Goal: Task Accomplishment & Management: Complete application form

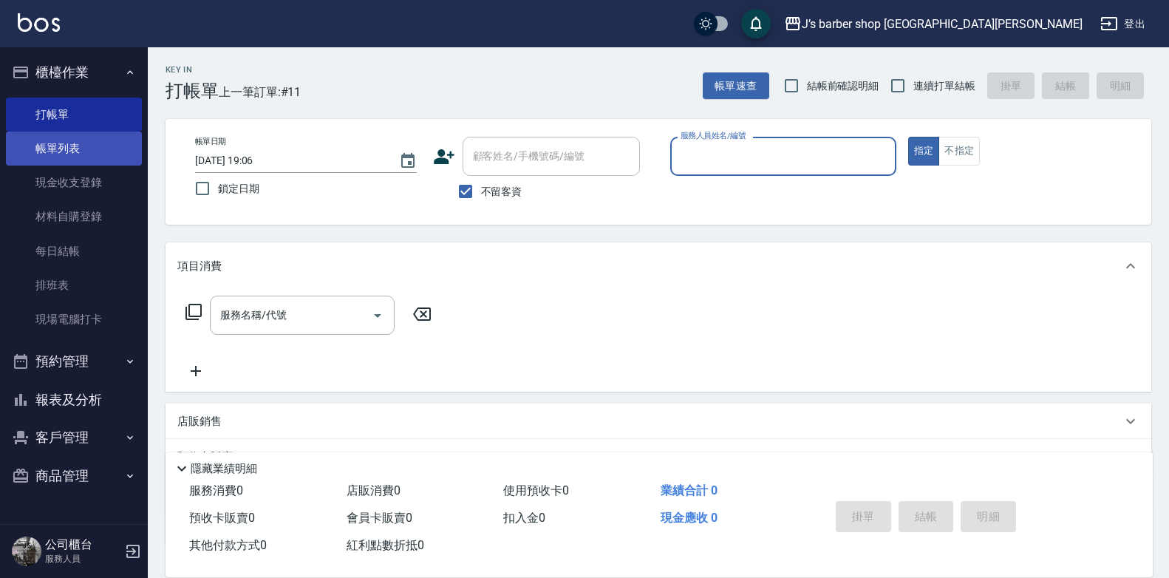
click at [35, 137] on link "帳單列表" at bounding box center [74, 149] width 136 height 34
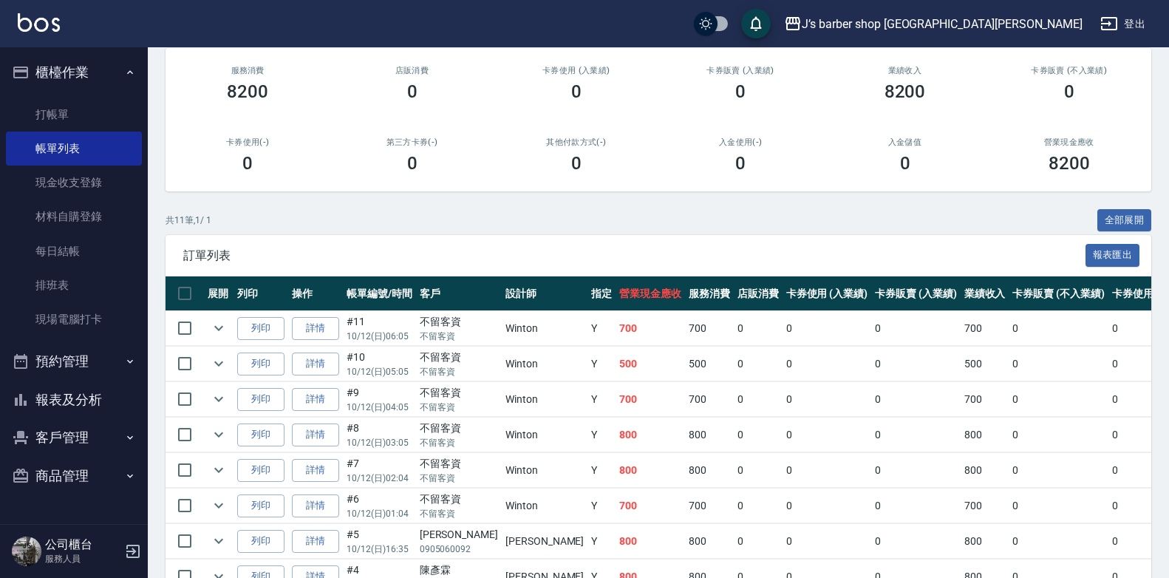
scroll to position [3, 0]
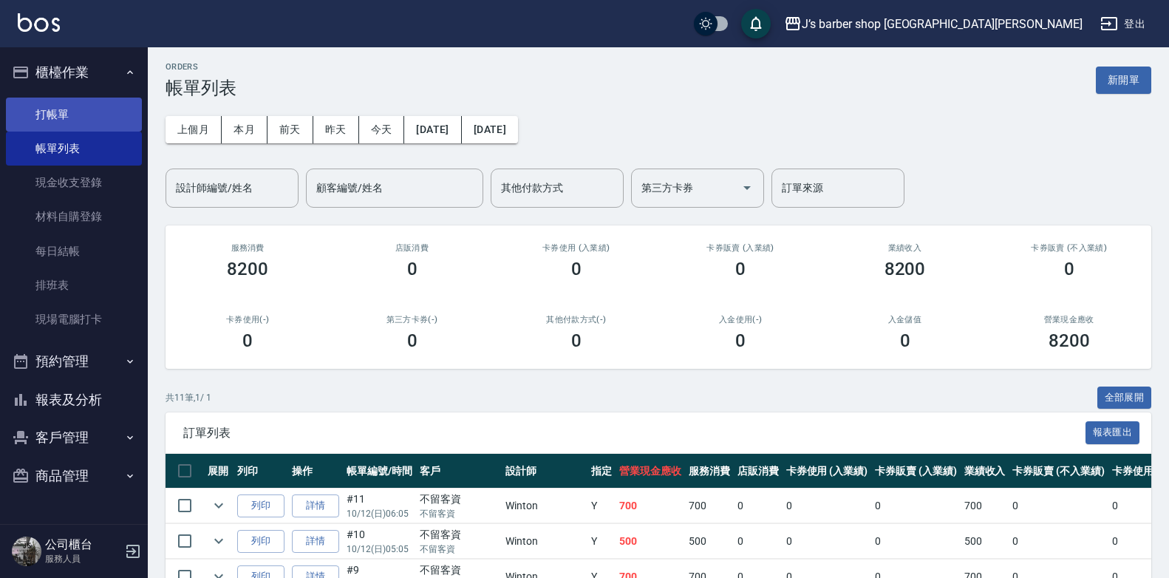
click at [110, 116] on link "打帳單" at bounding box center [74, 115] width 136 height 34
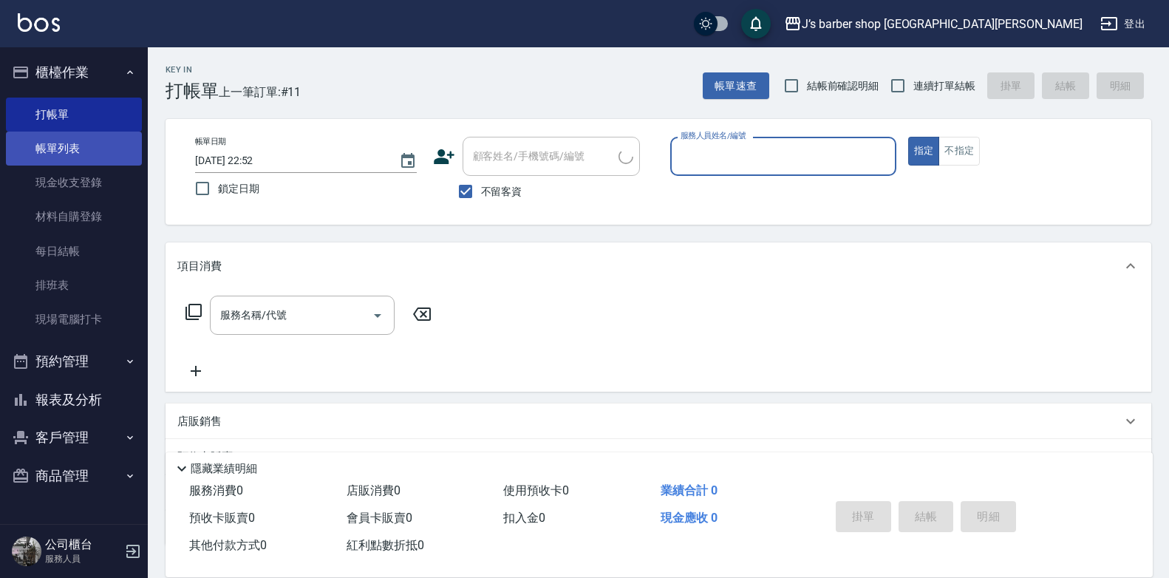
click at [103, 145] on link "帳單列表" at bounding box center [74, 149] width 136 height 34
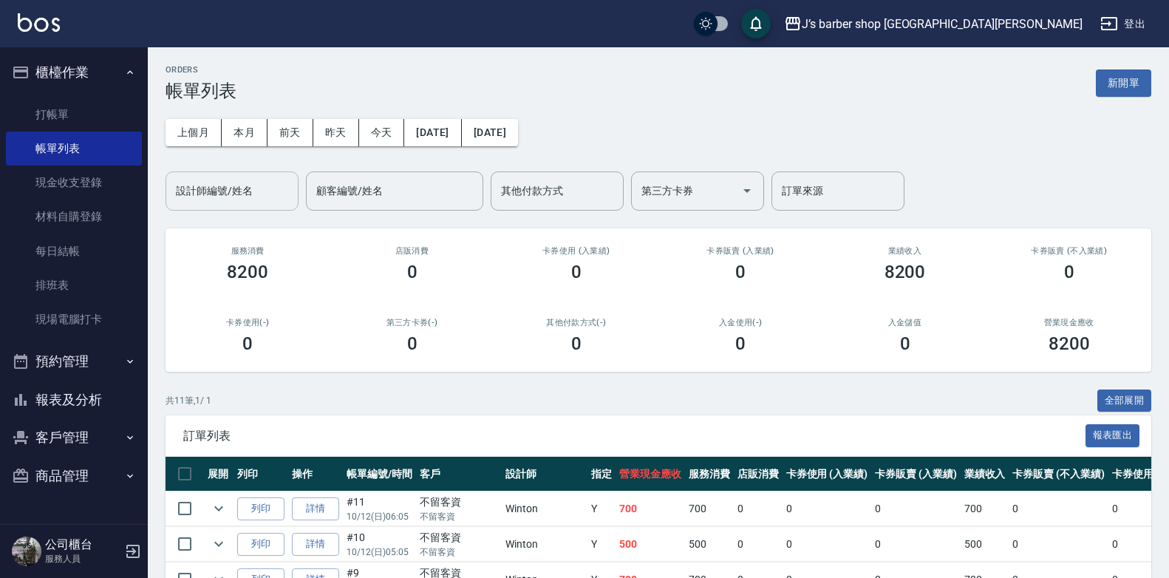
click at [281, 193] on input "設計師編號/姓名" at bounding box center [232, 191] width 120 height 26
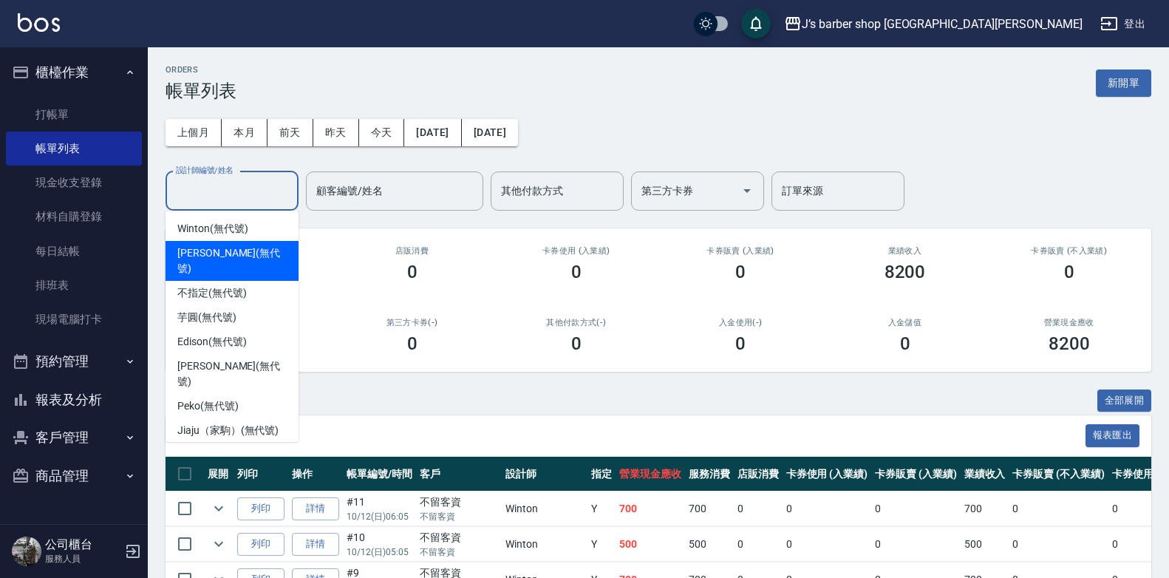
click at [250, 251] on div "[PERSON_NAME] (無代號)" at bounding box center [232, 261] width 133 height 40
type input "[PERSON_NAME](無代號)"
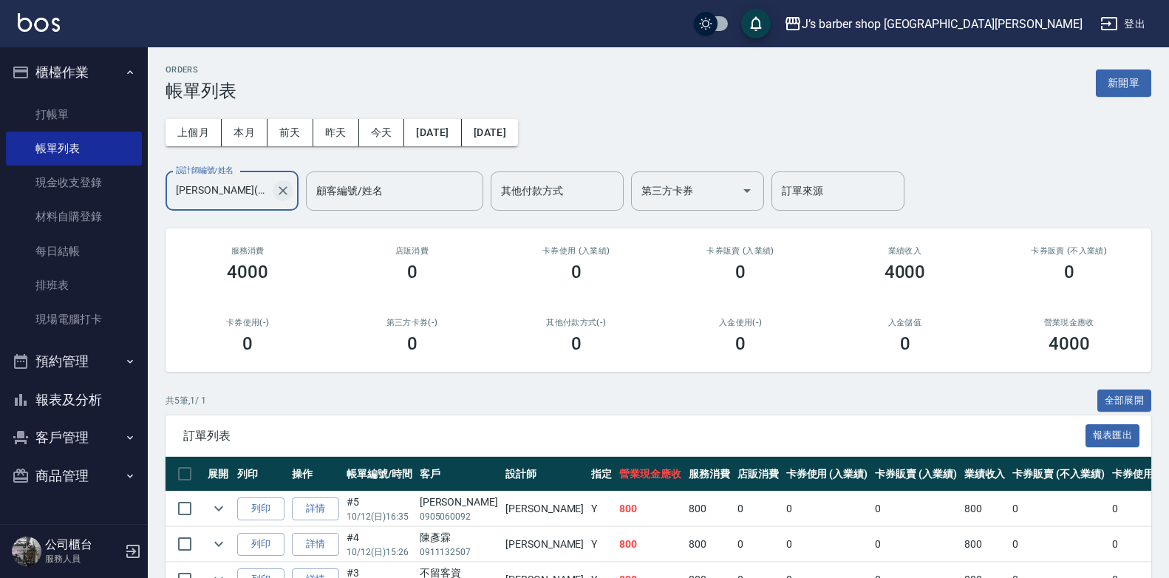
click at [273, 194] on button "Clear" at bounding box center [283, 190] width 21 height 21
click at [237, 200] on input "設計師編號/姓名" at bounding box center [232, 191] width 120 height 26
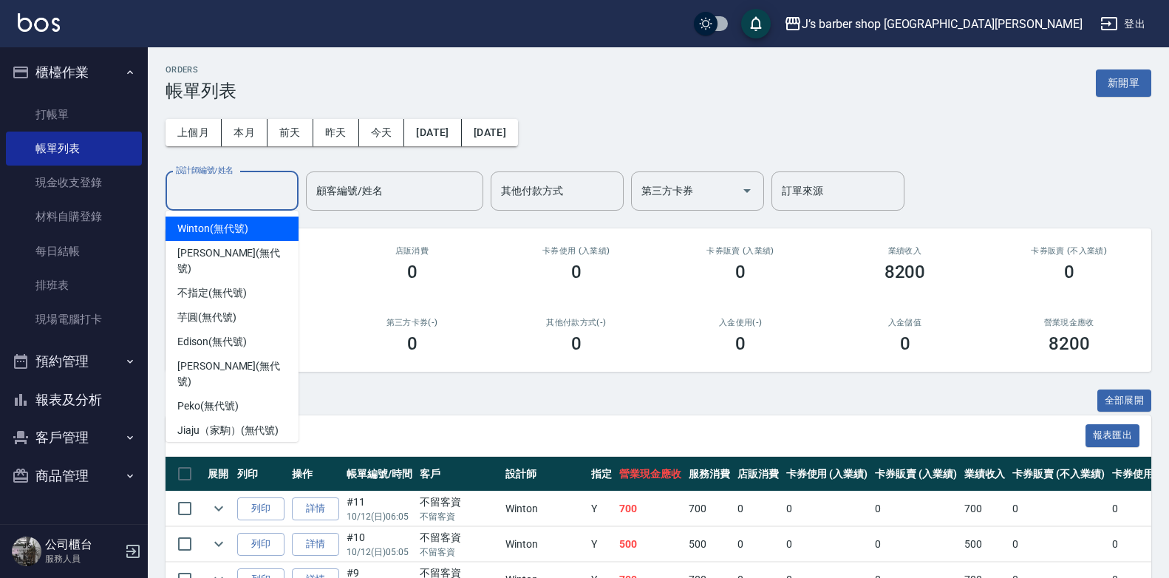
click at [210, 219] on div "Winton (無代號)" at bounding box center [232, 228] width 133 height 24
type input "Winton(無代號)"
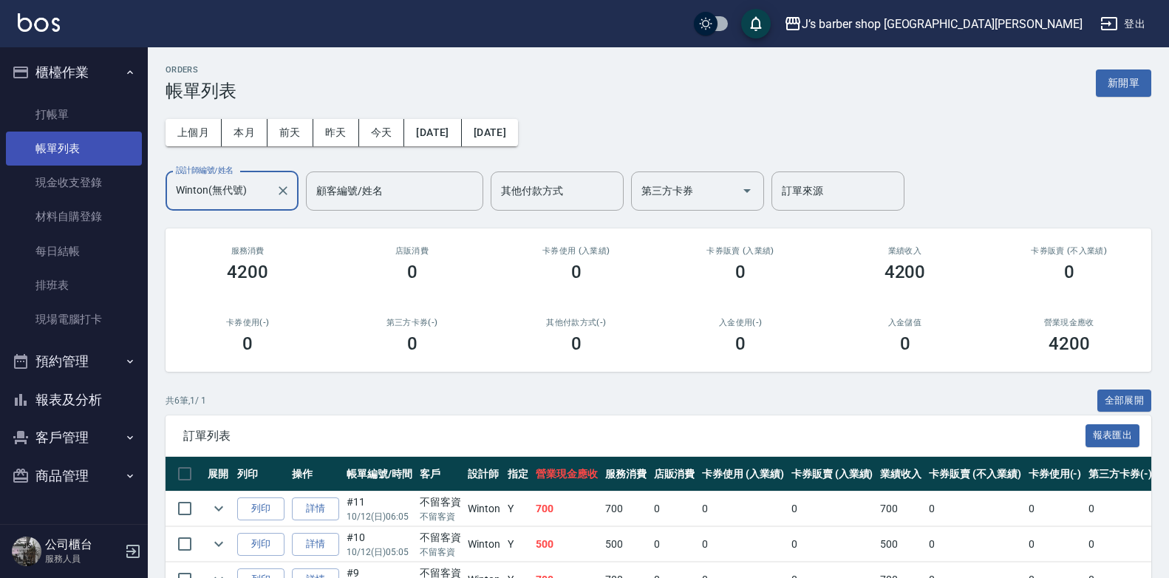
click at [98, 132] on link "帳單列表" at bounding box center [74, 149] width 136 height 34
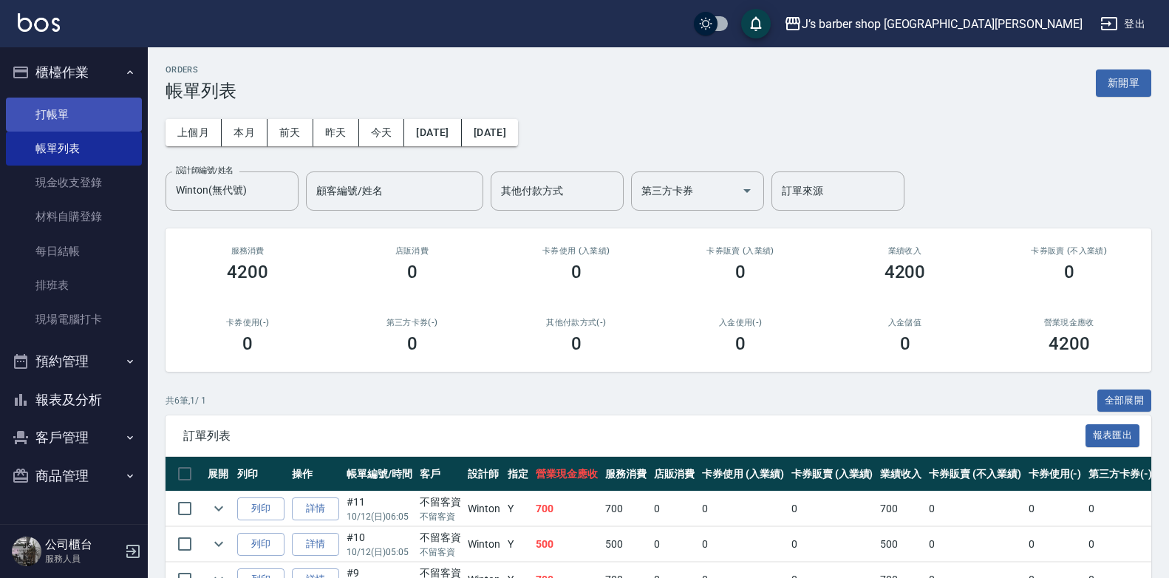
click at [98, 122] on link "打帳單" at bounding box center [74, 115] width 136 height 34
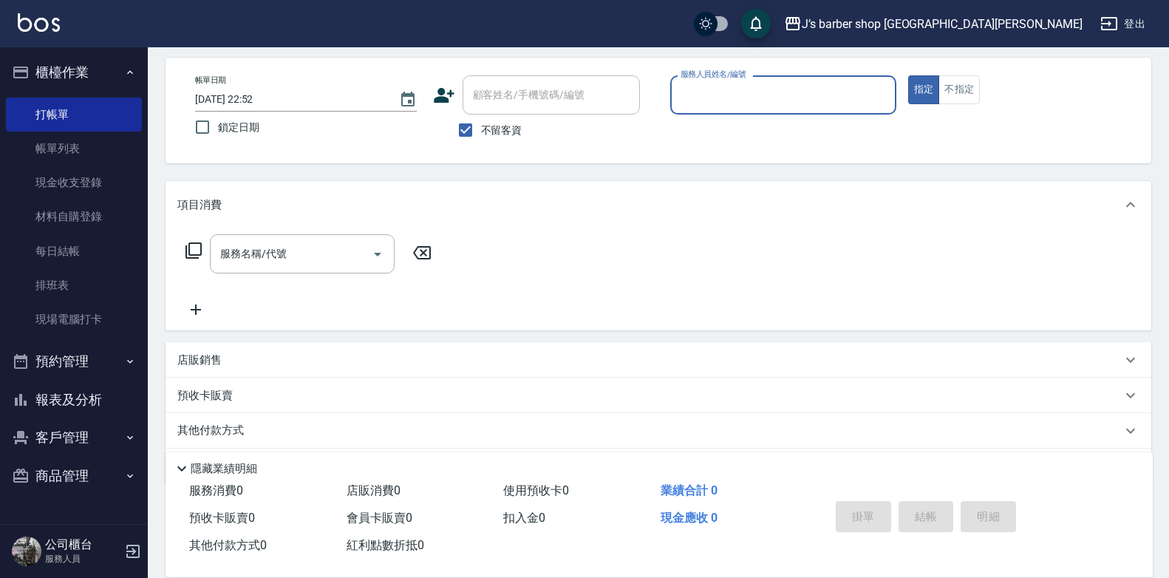
scroll to position [35, 0]
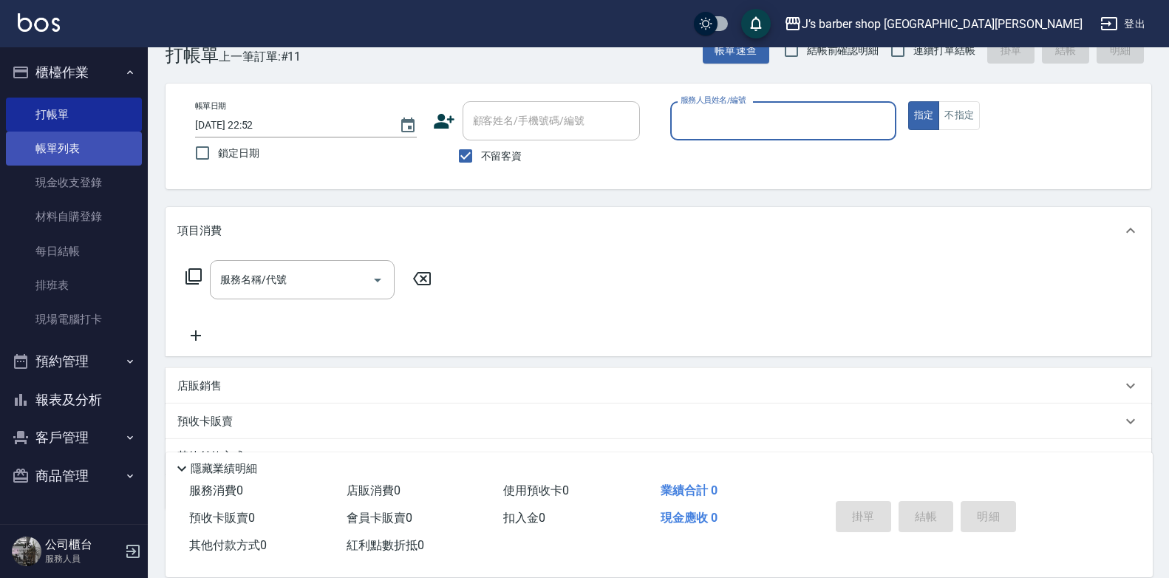
click at [70, 147] on link "帳單列表" at bounding box center [74, 149] width 136 height 34
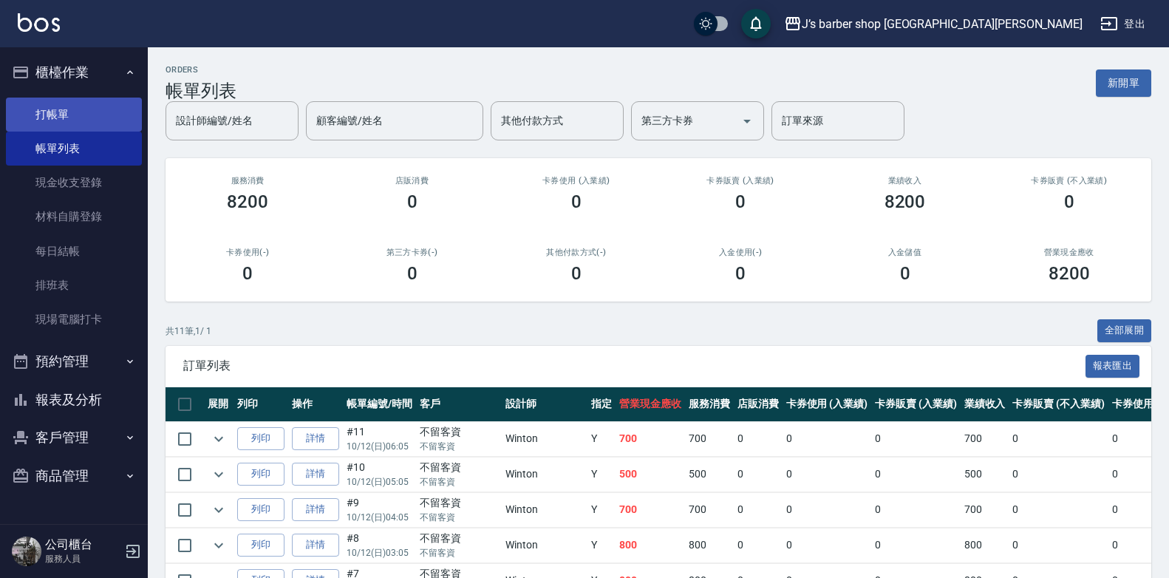
click at [104, 118] on link "打帳單" at bounding box center [74, 115] width 136 height 34
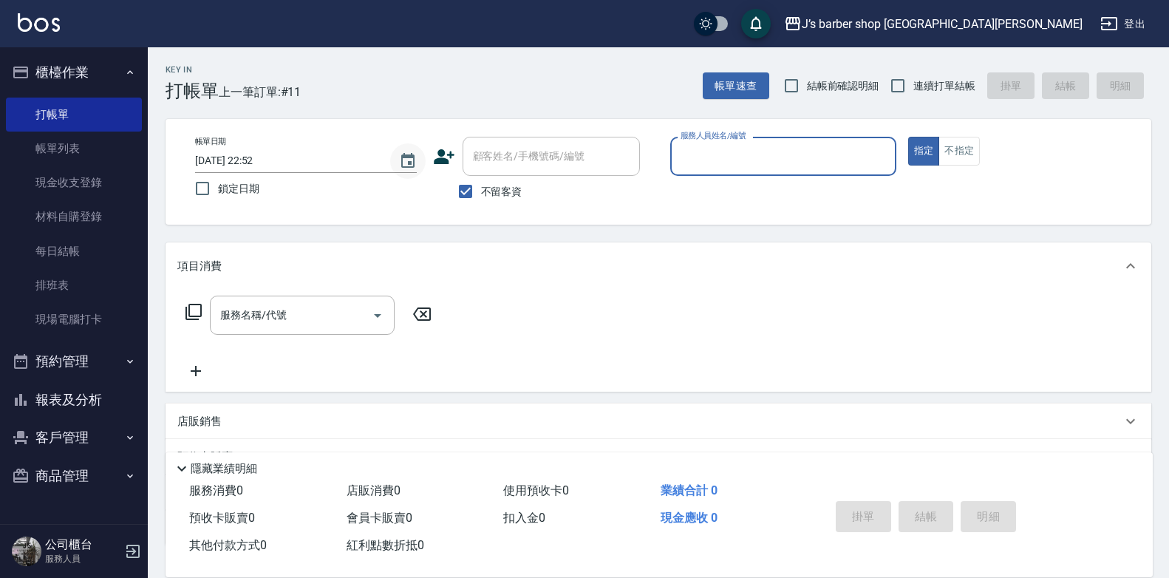
click at [423, 163] on button "Choose date, selected date is 2025-10-12" at bounding box center [407, 160] width 35 height 35
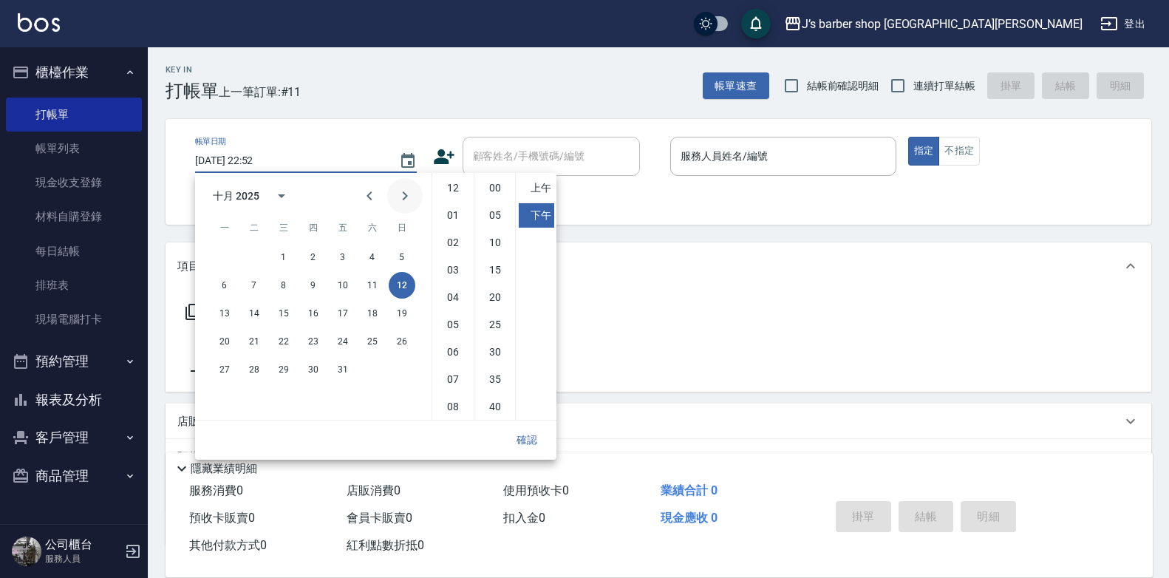
scroll to position [83, 0]
click at [342, 91] on div "Key In 打帳單 上一筆訂單:#11 帳單速查 結帳前確認明細 連續打單結帳 掛單 結帳 明細" at bounding box center [649, 74] width 1003 height 54
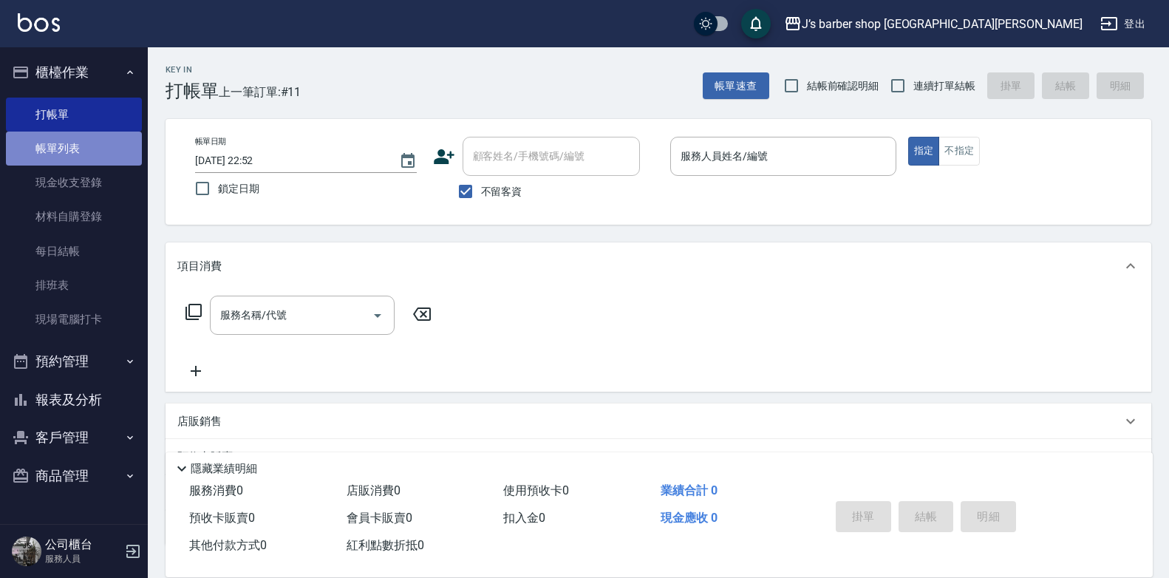
click at [104, 149] on link "帳單列表" at bounding box center [74, 149] width 136 height 34
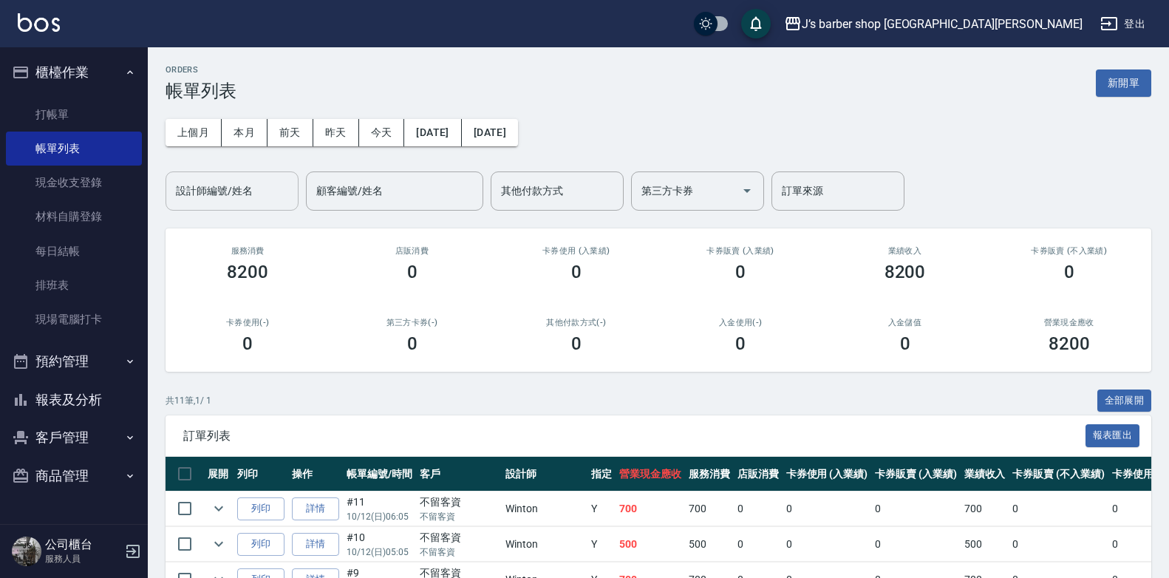
click at [247, 187] on input "設計師編號/姓名" at bounding box center [232, 191] width 120 height 26
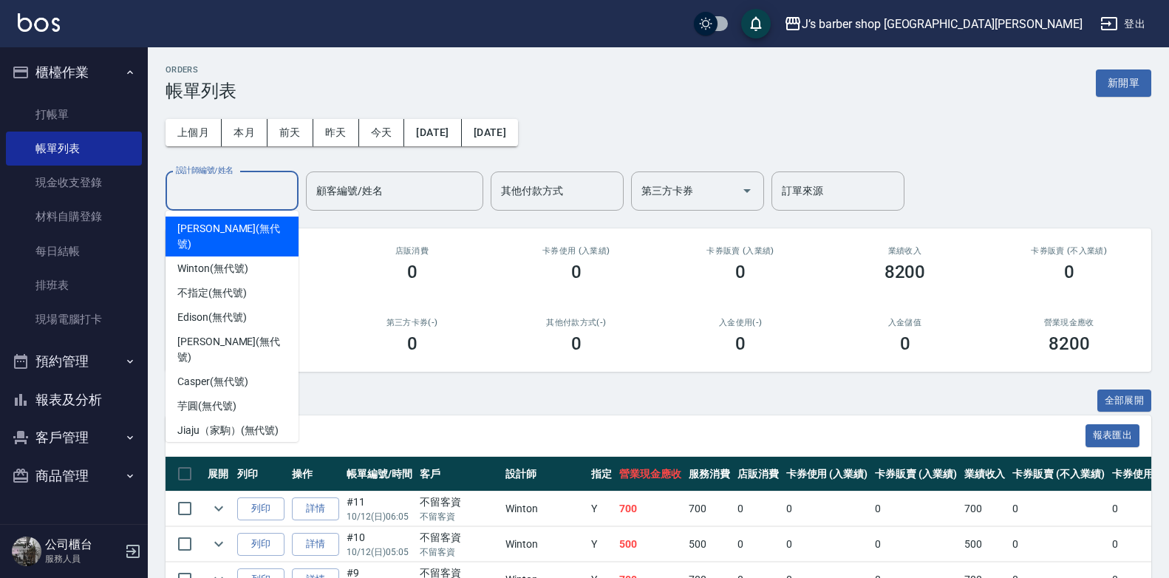
click at [240, 228] on span "[PERSON_NAME] (無代號)" at bounding box center [231, 236] width 109 height 31
type input "[PERSON_NAME](無代號)"
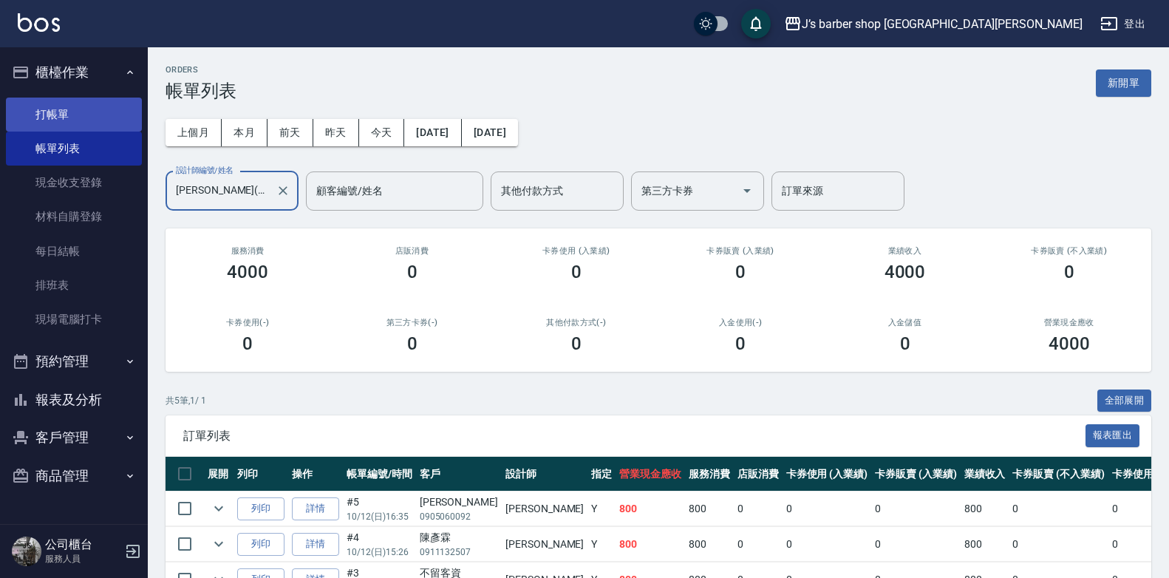
click at [75, 126] on link "打帳單" at bounding box center [74, 115] width 136 height 34
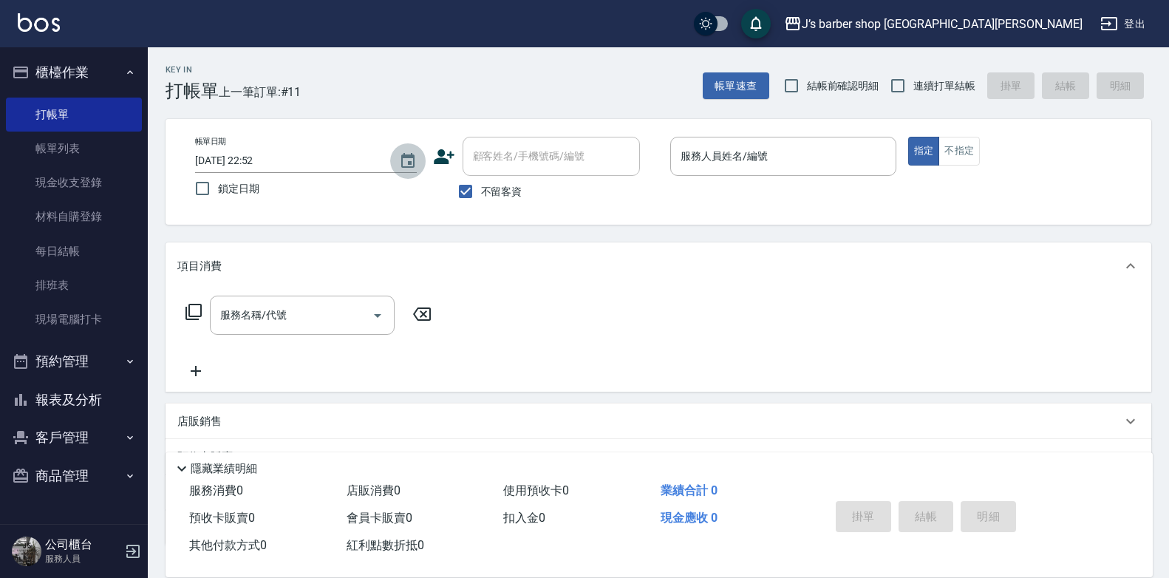
click at [411, 166] on icon "Choose date, selected date is 2025-10-12" at bounding box center [407, 160] width 13 height 15
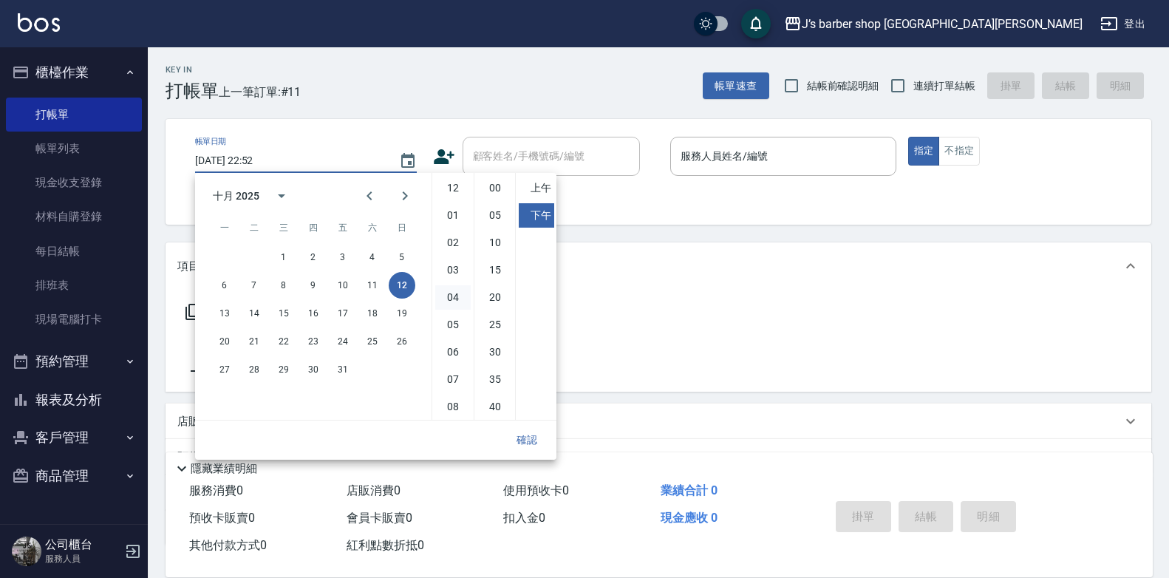
scroll to position [83, 0]
click at [451, 296] on li "07" at bounding box center [452, 296] width 35 height 24
click at [501, 183] on li "00" at bounding box center [494, 188] width 35 height 24
type input "[DATE] 19:00"
drag, startPoint x: 519, startPoint y: 435, endPoint x: 525, endPoint y: 426, distance: 10.9
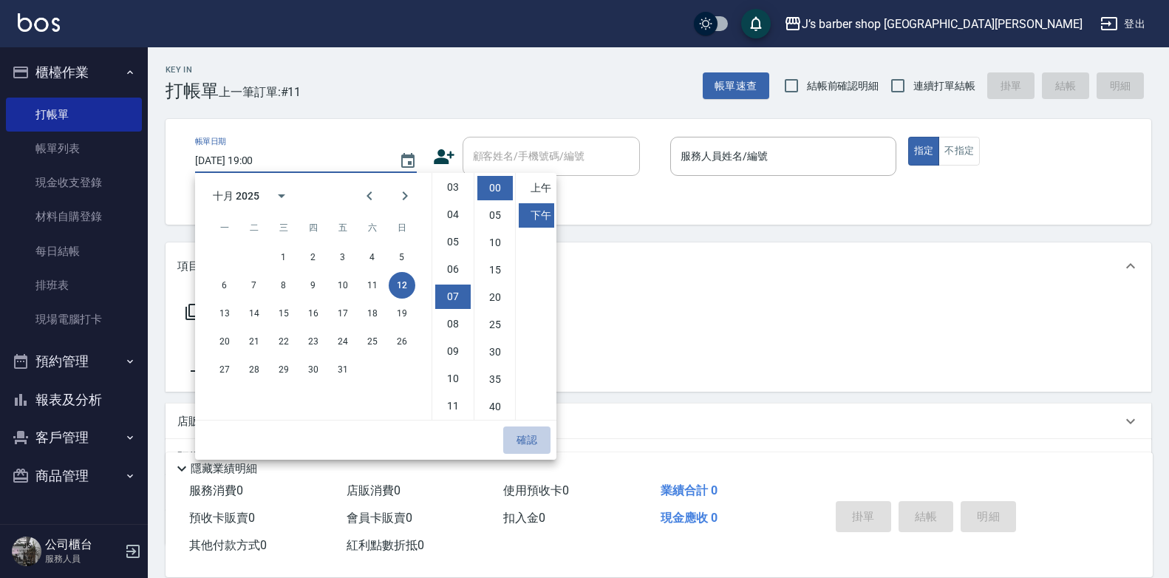
click at [522, 435] on button "確認" at bounding box center [526, 439] width 47 height 27
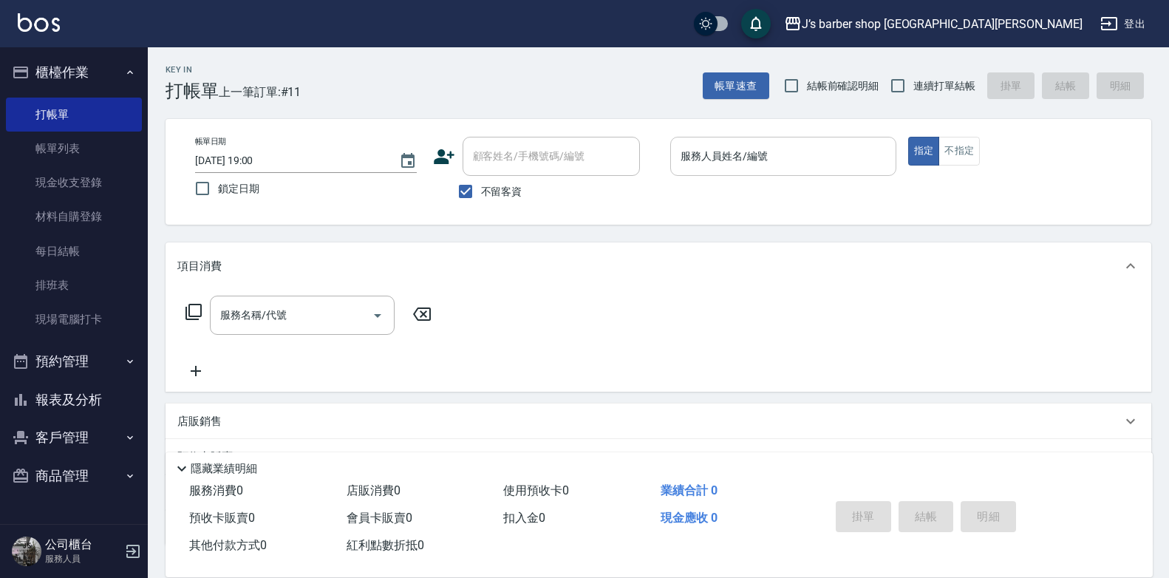
click at [709, 159] on input "服務人員姓名/編號" at bounding box center [783, 156] width 213 height 26
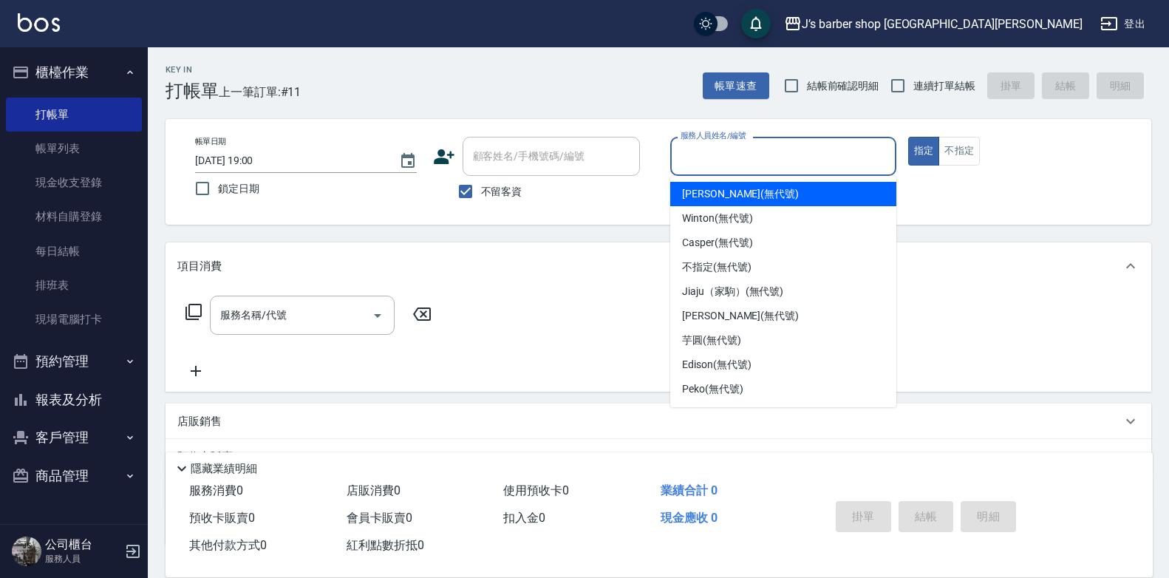
click at [712, 189] on span "[PERSON_NAME] (無代號)" at bounding box center [740, 194] width 117 height 16
type input "[PERSON_NAME](無代號)"
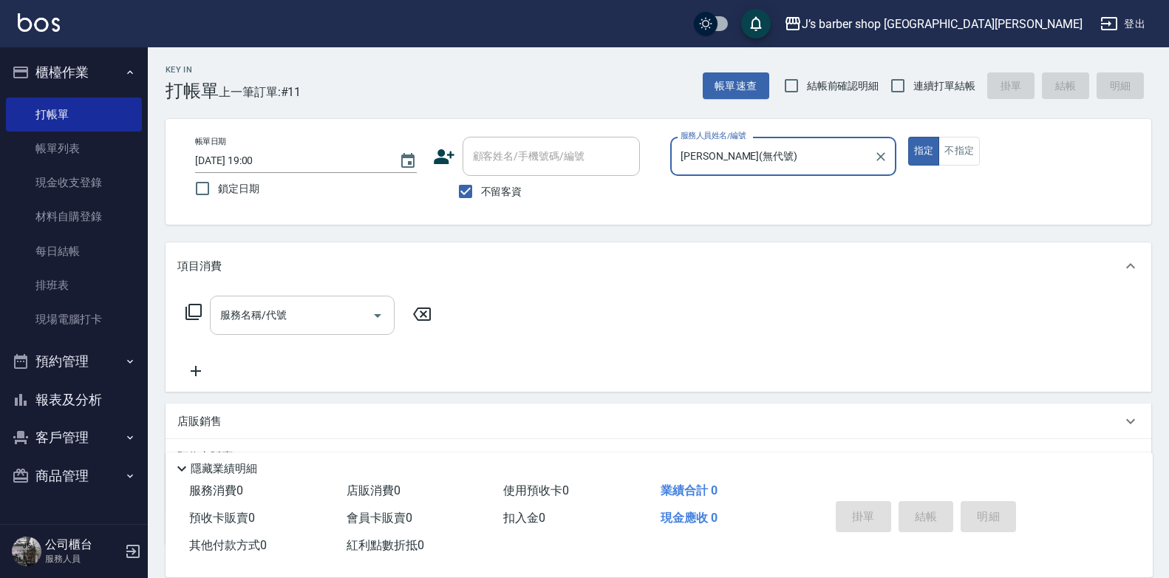
click at [351, 319] on input "服務名稱/代號" at bounding box center [290, 315] width 149 height 26
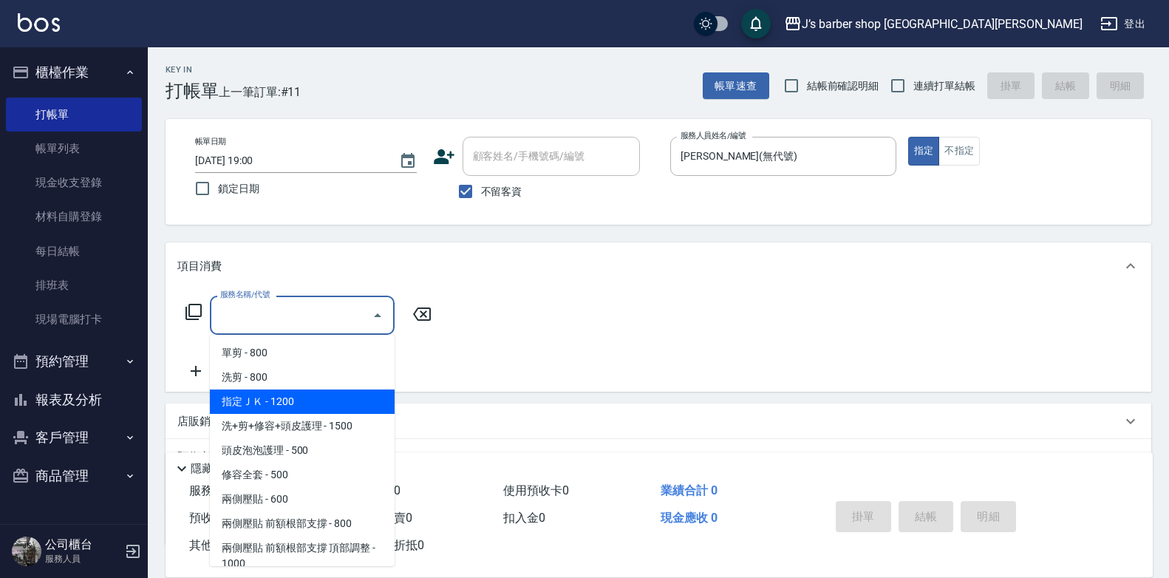
click at [289, 395] on span "指定ＪＫ - 1200" at bounding box center [302, 401] width 185 height 24
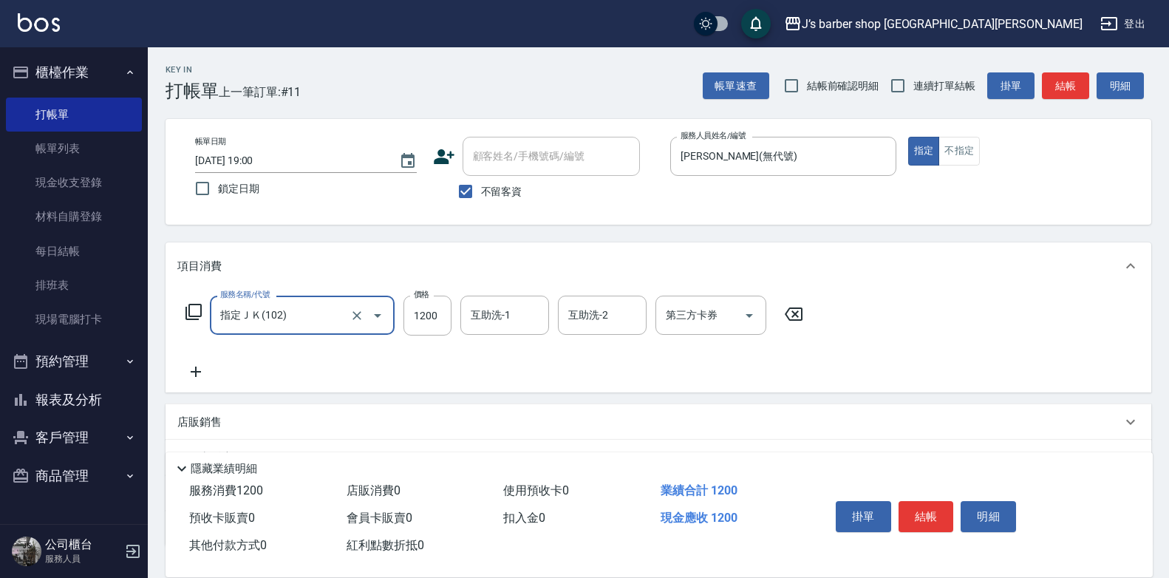
click at [318, 321] on input "指定ＪＫ(102)" at bounding box center [281, 315] width 130 height 26
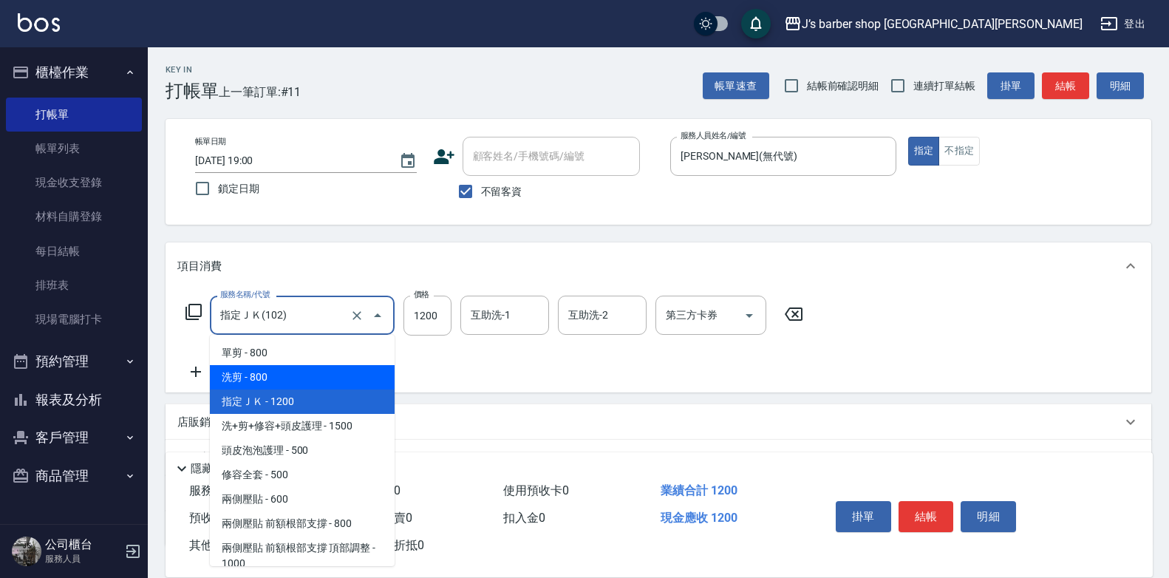
click at [287, 376] on span "洗剪 - 800" at bounding box center [302, 377] width 185 height 24
type input "洗剪(101)"
type input "800"
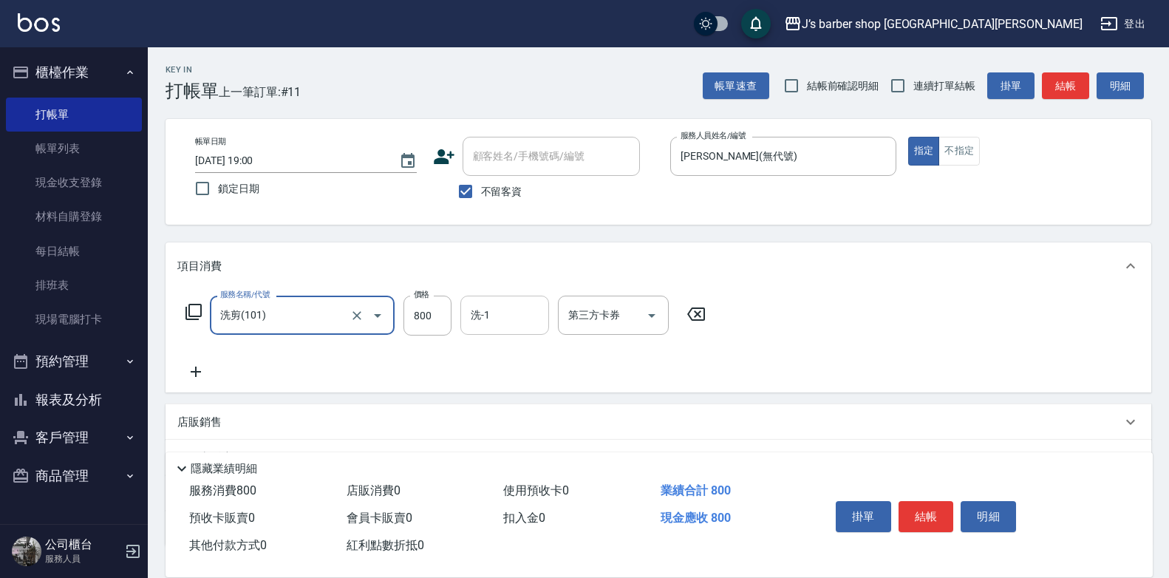
click at [496, 313] on input "洗-1" at bounding box center [504, 315] width 75 height 26
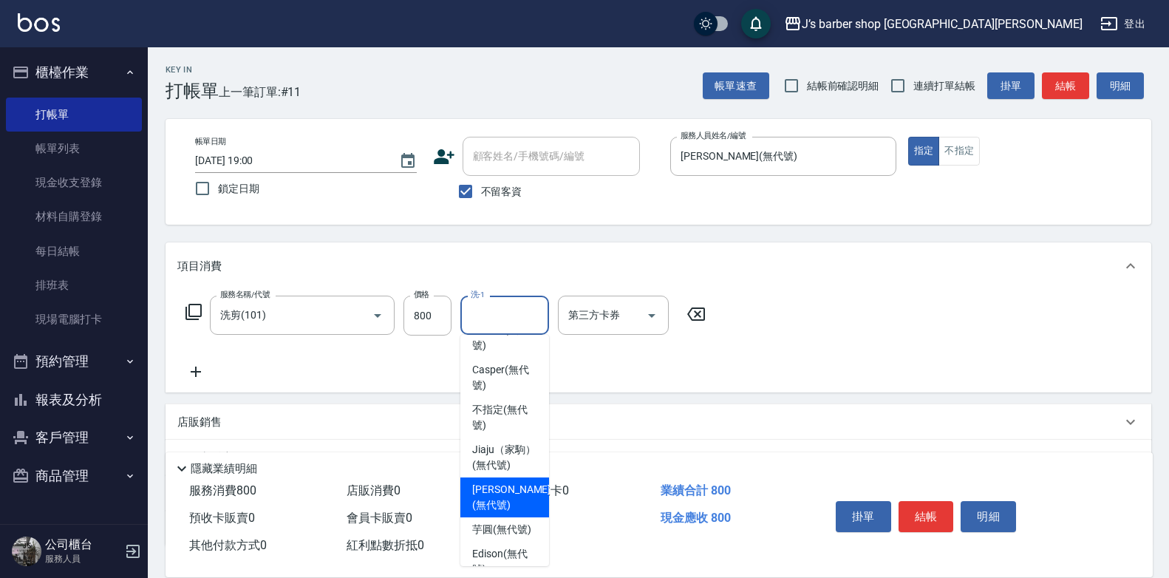
scroll to position [0, 0]
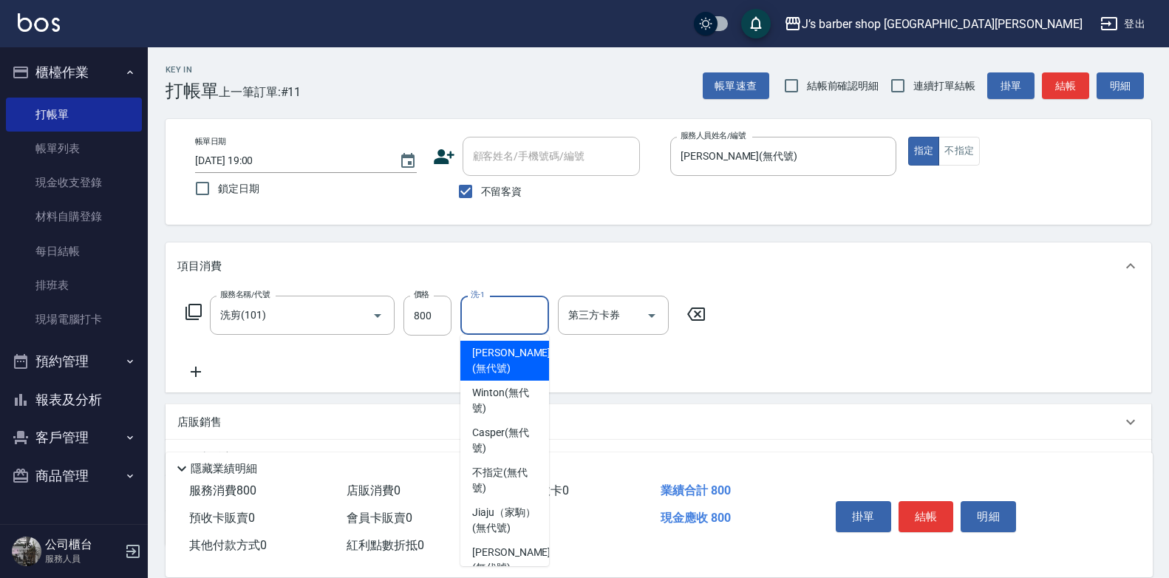
click at [525, 366] on span "[PERSON_NAME] (無代號)" at bounding box center [511, 360] width 78 height 31
type input "[PERSON_NAME](無代號)"
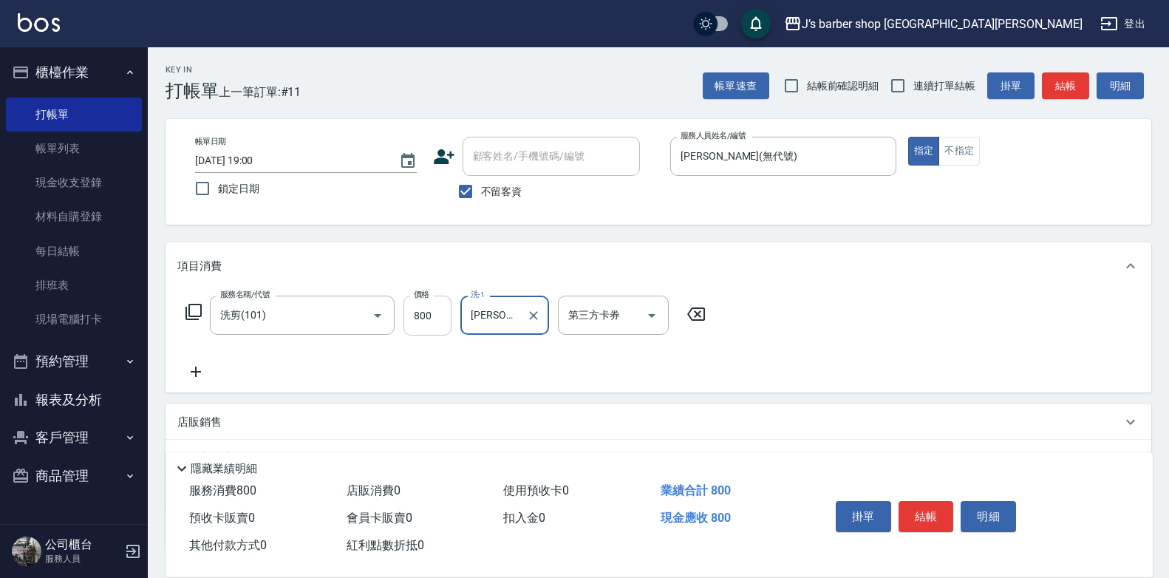
click at [437, 316] on input "800" at bounding box center [427, 316] width 48 height 40
type input "1000"
click at [910, 501] on button "結帳" at bounding box center [925, 516] width 55 height 31
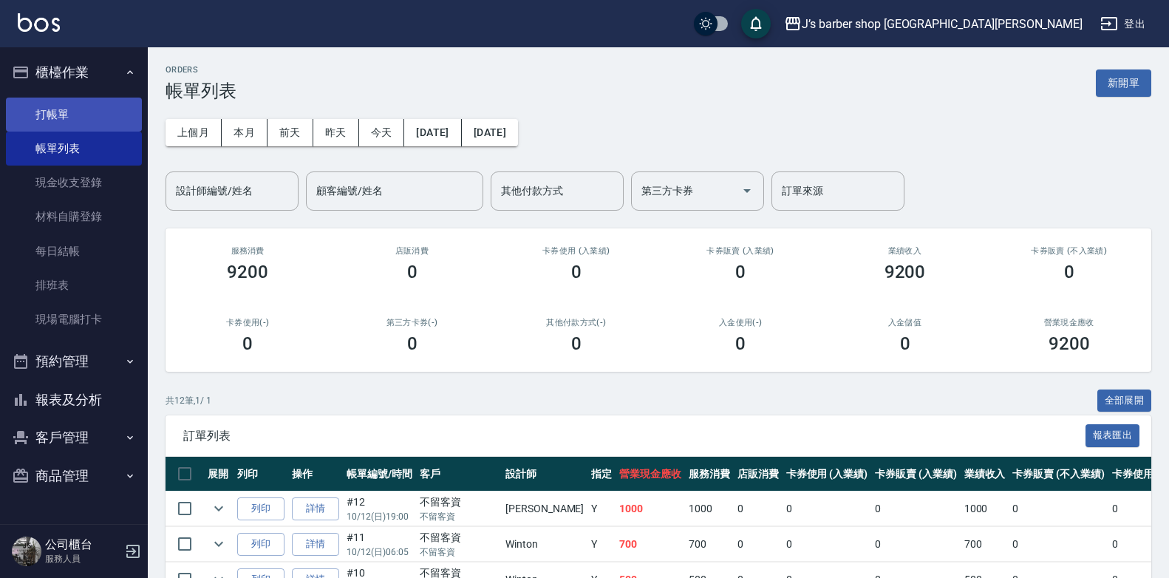
click at [86, 113] on link "打帳單" at bounding box center [74, 115] width 136 height 34
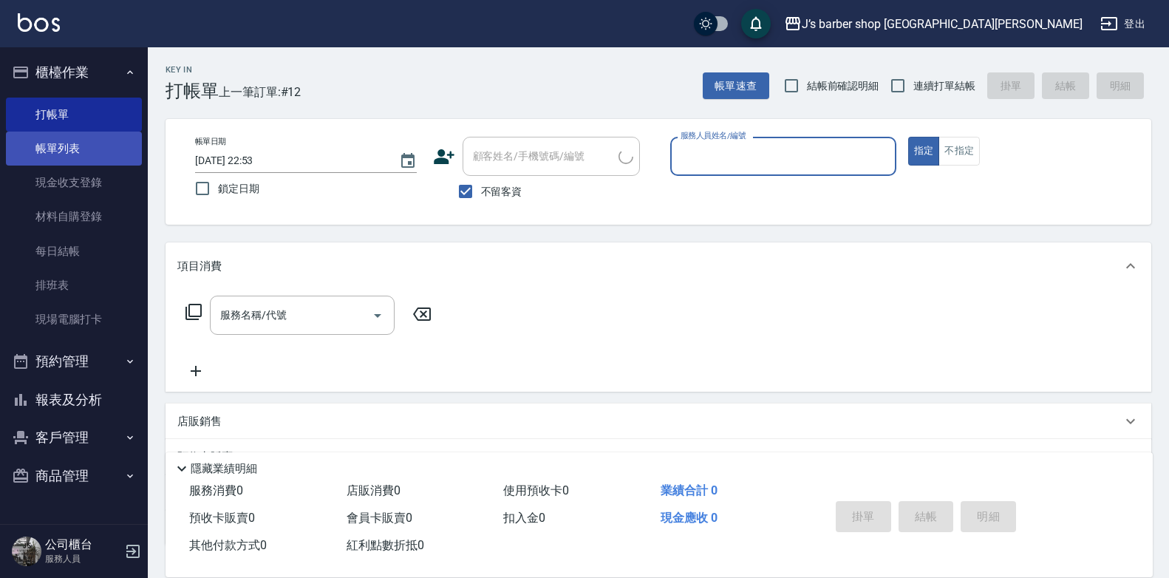
click at [82, 138] on link "帳單列表" at bounding box center [74, 149] width 136 height 34
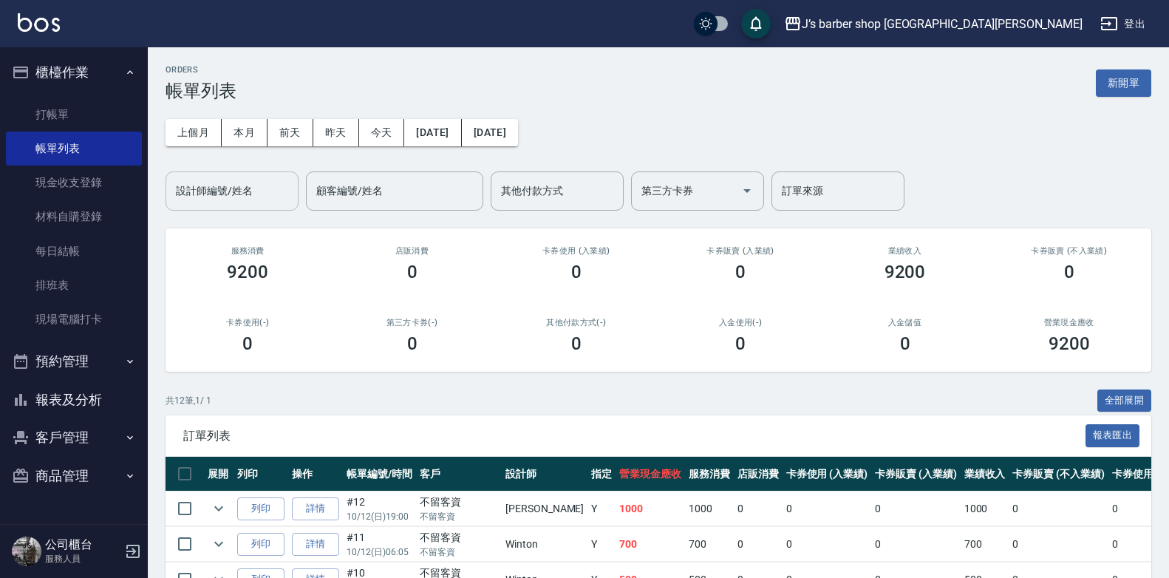
click at [251, 183] on input "設計師編號/姓名" at bounding box center [232, 191] width 120 height 26
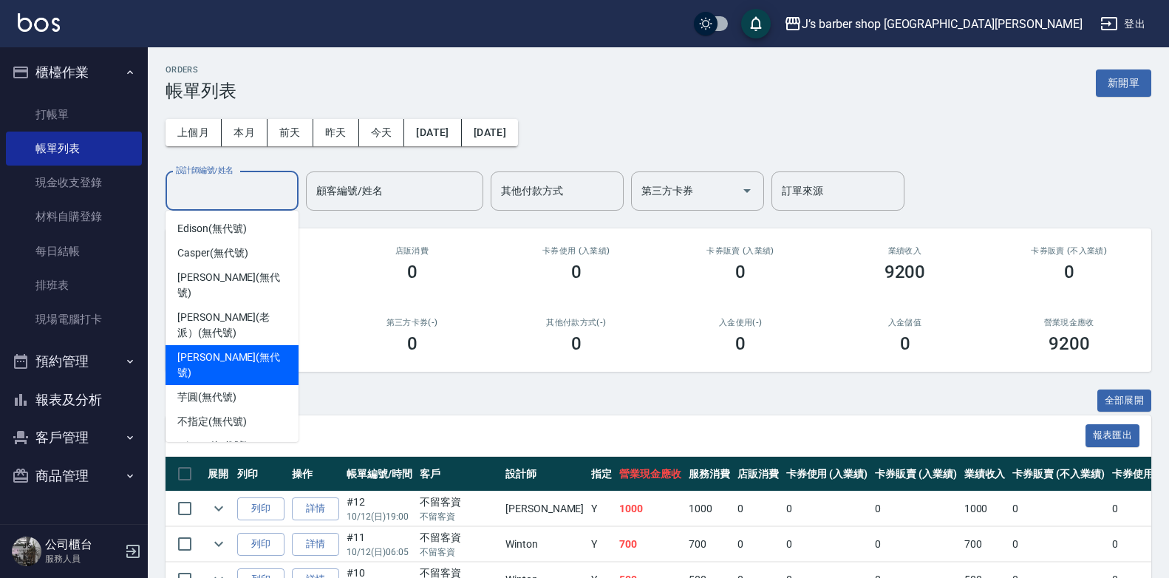
click at [234, 349] on span "[PERSON_NAME] (無代號)" at bounding box center [231, 364] width 109 height 31
type input "[PERSON_NAME](無代號)"
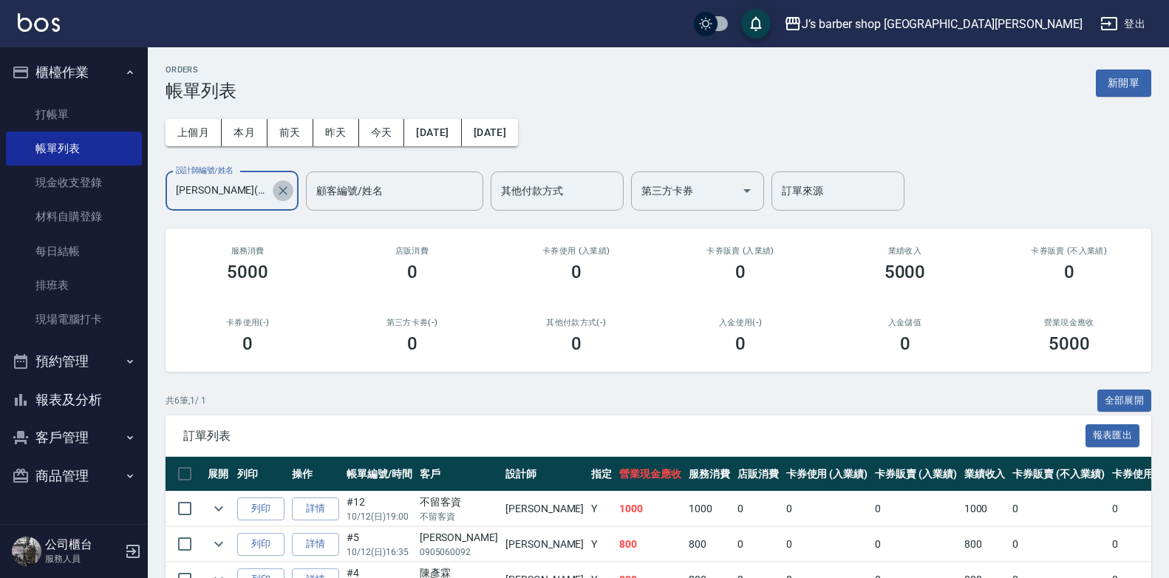
click at [282, 196] on icon "Clear" at bounding box center [283, 190] width 15 height 15
